Goal: Transaction & Acquisition: Purchase product/service

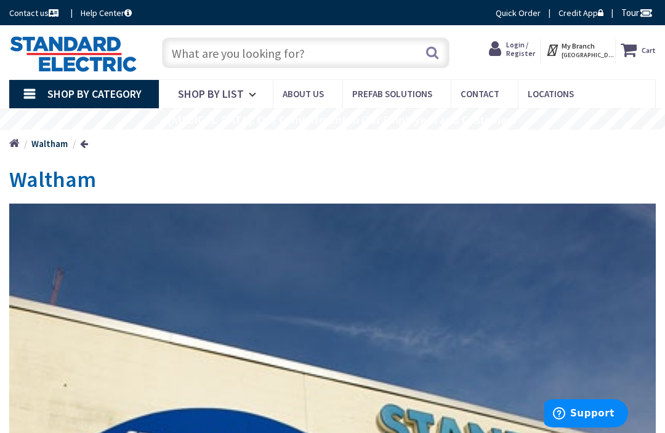
click at [81, 91] on span "Shop By Category" at bounding box center [94, 94] width 94 height 14
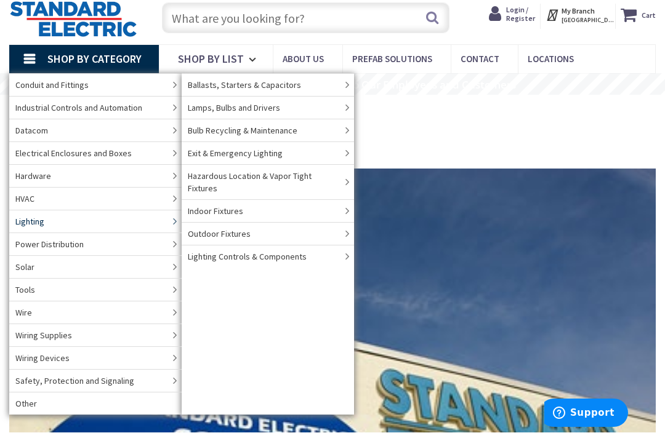
scroll to position [35, 0]
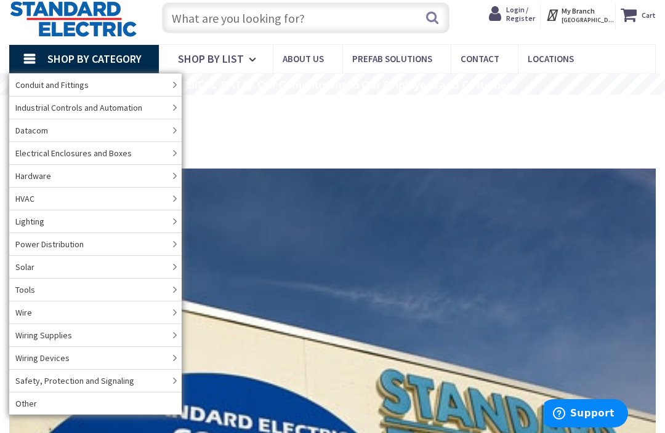
click at [571, 121] on div "Home Waltham" at bounding box center [332, 109] width 665 height 28
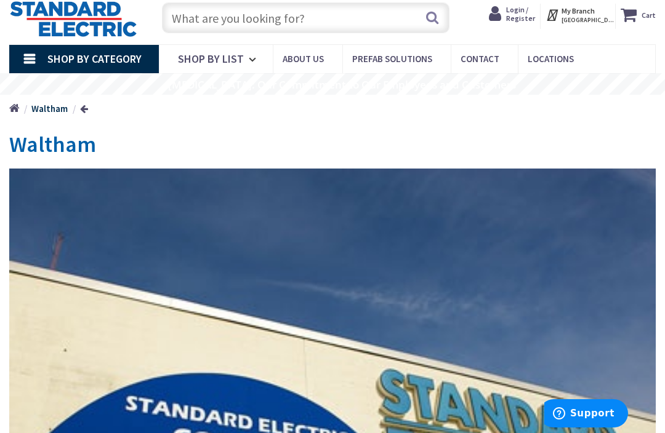
click at [236, 57] on span "Shop By List" at bounding box center [211, 59] width 66 height 14
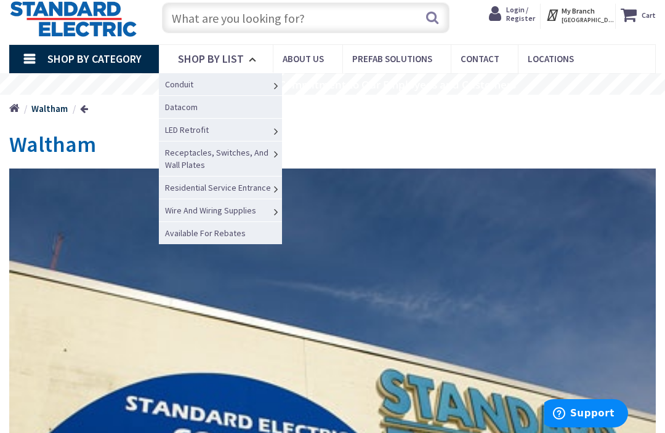
click at [584, 177] on img at bounding box center [332, 438] width 647 height 539
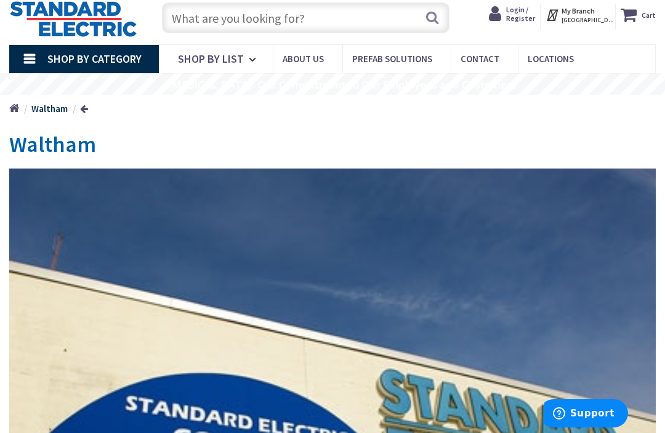
click at [230, 59] on span "Shop By List" at bounding box center [211, 59] width 66 height 14
click at [349, 140] on h1 "Waltham" at bounding box center [332, 144] width 647 height 25
click at [522, 142] on h1 "Waltham" at bounding box center [332, 144] width 647 height 25
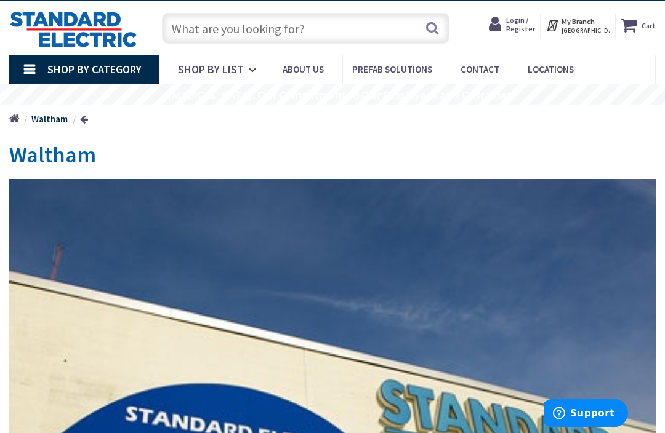
scroll to position [0, 0]
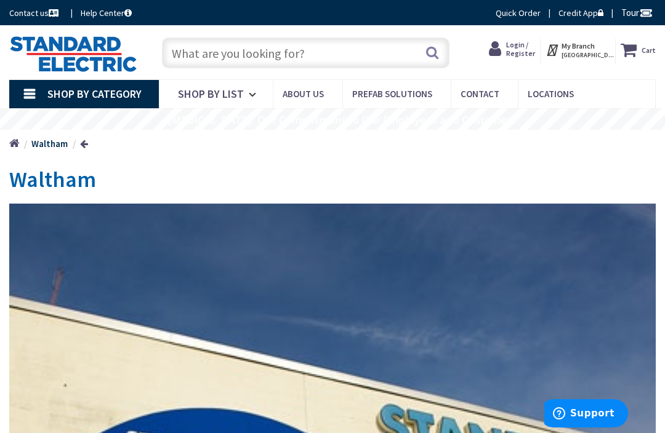
click at [218, 48] on input "text" at bounding box center [306, 53] width 288 height 31
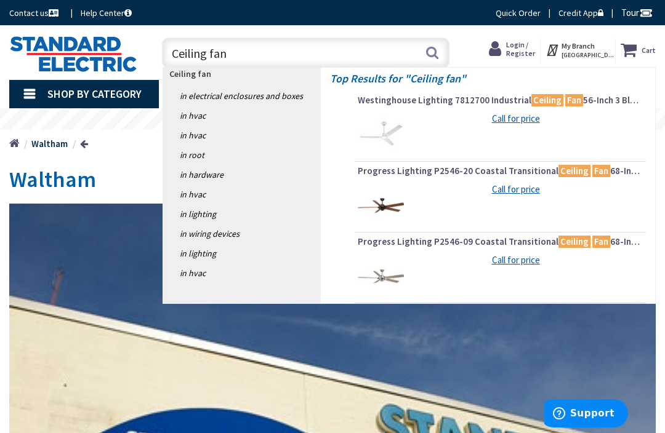
type input "Ceiling fans"
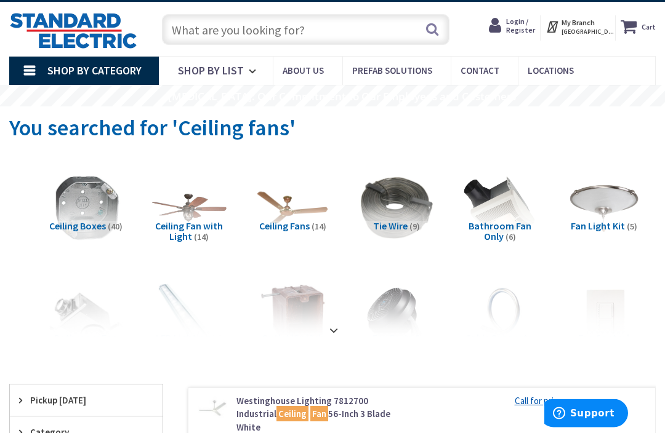
scroll to position [23, 0]
click at [193, 217] on img at bounding box center [189, 208] width 76 height 76
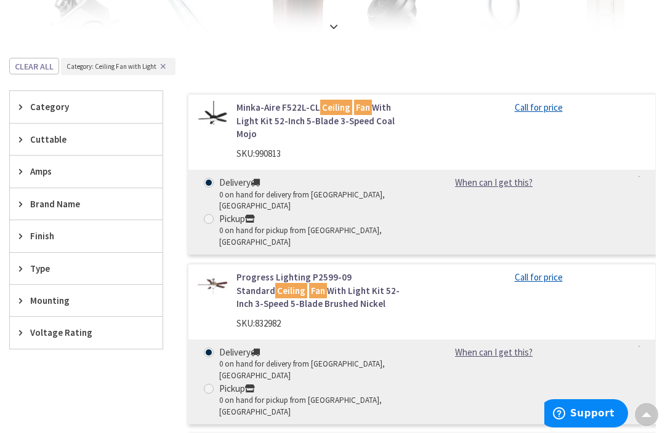
scroll to position [330, 0]
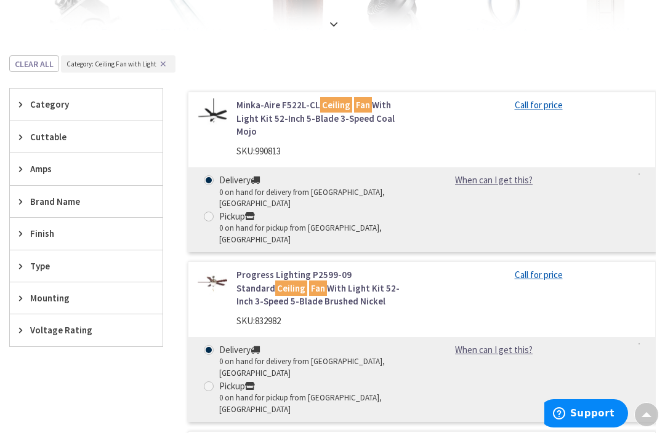
click at [60, 102] on span "Category" at bounding box center [80, 104] width 100 height 13
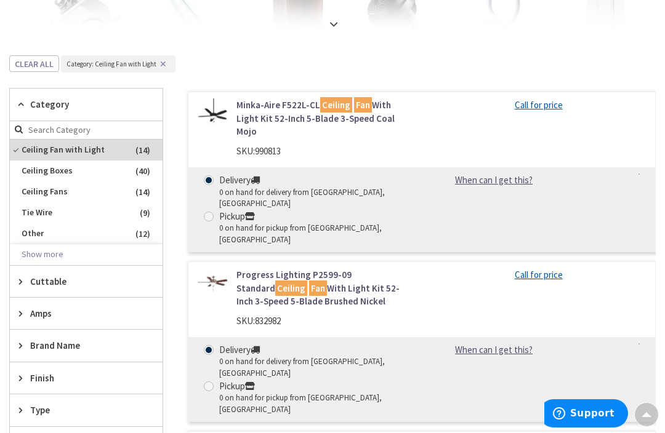
click at [272, 110] on link "Minka-Aire F522L-CL Ceiling Fan With Light Kit 52-Inch 5-Blade 3-Speed Coal Mojo" at bounding box center [324, 118] width 176 height 39
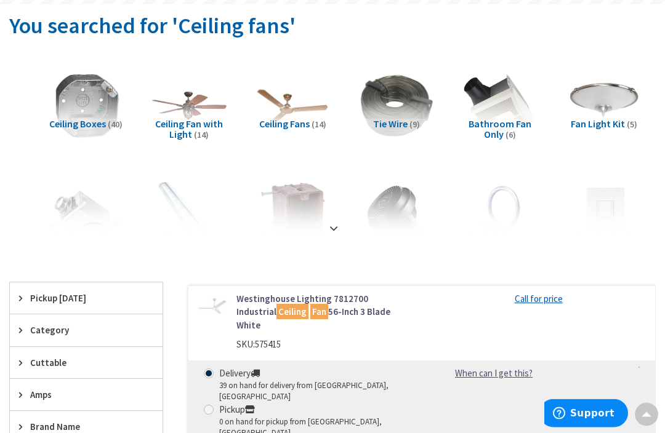
scroll to position [126, 0]
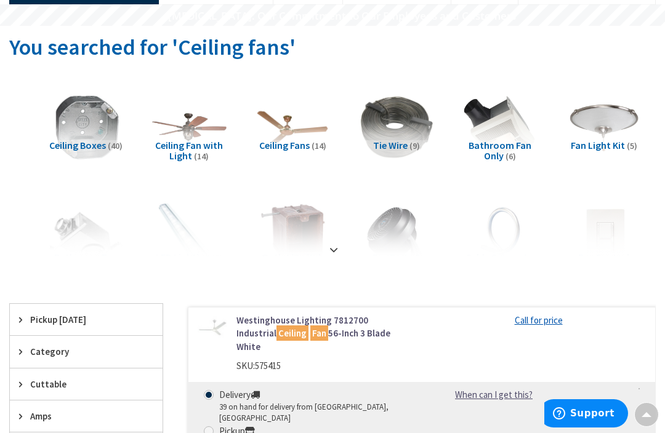
click at [183, 135] on img at bounding box center [189, 127] width 76 height 76
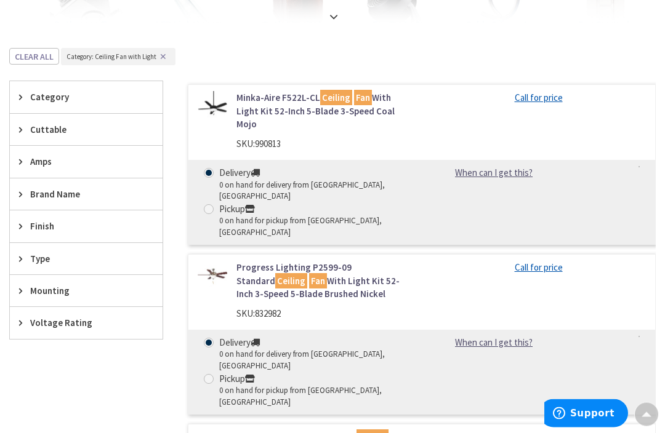
scroll to position [337, 0]
click at [63, 190] on span "Brand Name" at bounding box center [80, 194] width 100 height 13
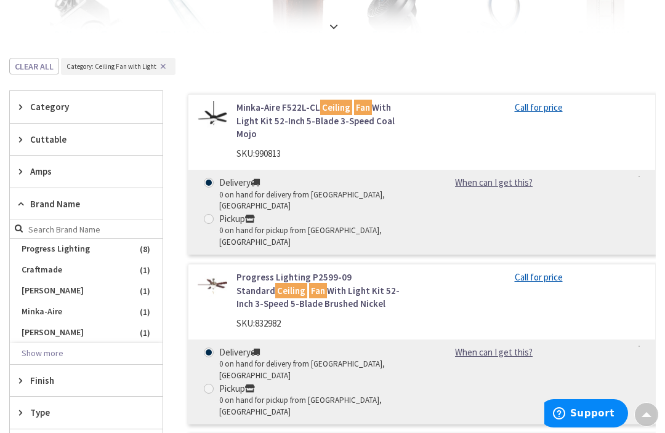
scroll to position [318, 0]
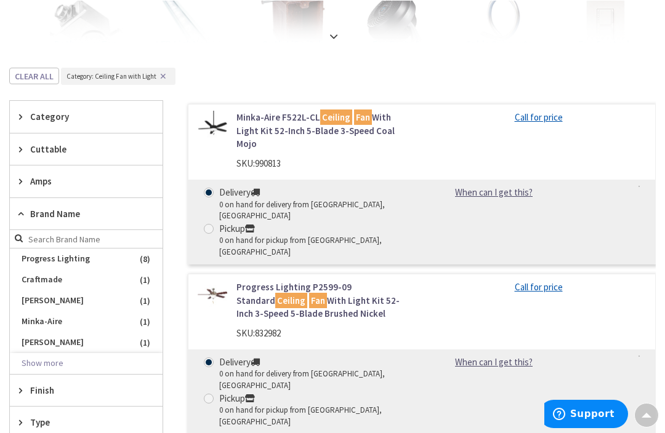
click at [87, 218] on div "Brand Name" at bounding box center [86, 214] width 153 height 32
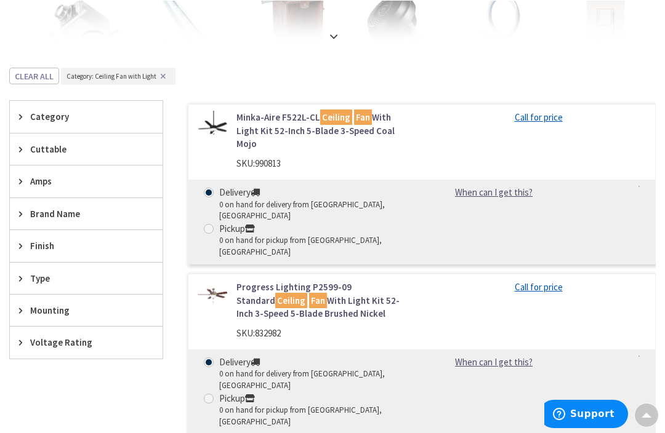
scroll to position [318, 0]
click at [89, 214] on span "Brand Name" at bounding box center [80, 214] width 100 height 13
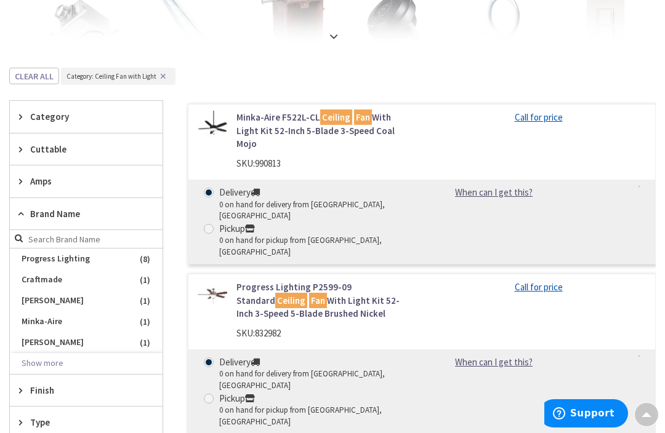
click at [223, 134] on img at bounding box center [213, 126] width 30 height 30
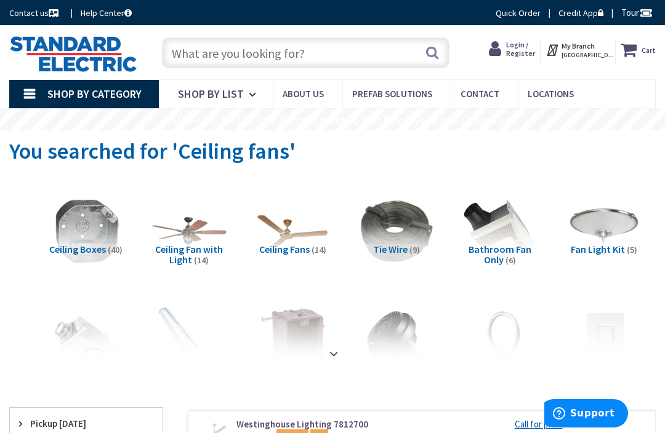
click at [262, 50] on input "text" at bounding box center [306, 53] width 288 height 31
